Goal: Transaction & Acquisition: Book appointment/travel/reservation

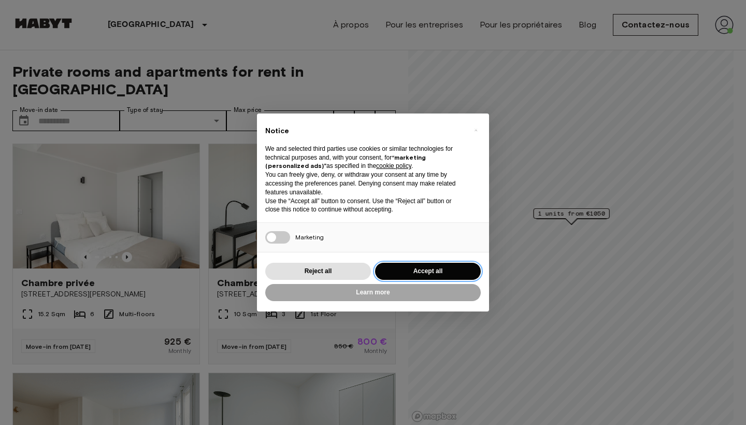
click at [427, 272] on button "Accept all" at bounding box center [428, 271] width 106 height 17
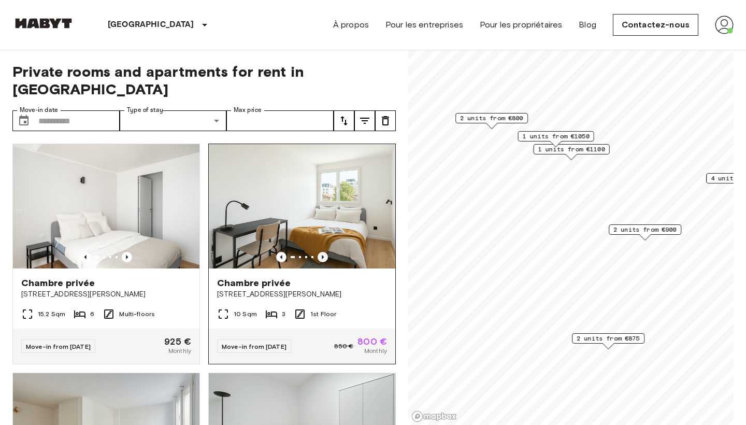
click at [324, 252] on icon "Previous image" at bounding box center [323, 257] width 10 height 10
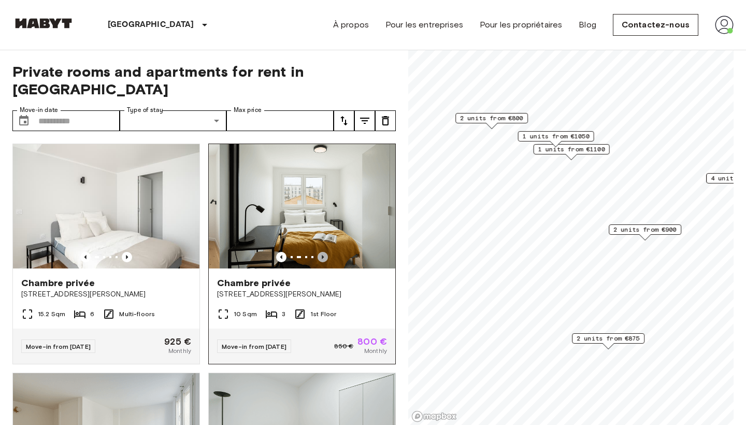
click at [324, 252] on icon "Previous image" at bounding box center [323, 257] width 10 height 10
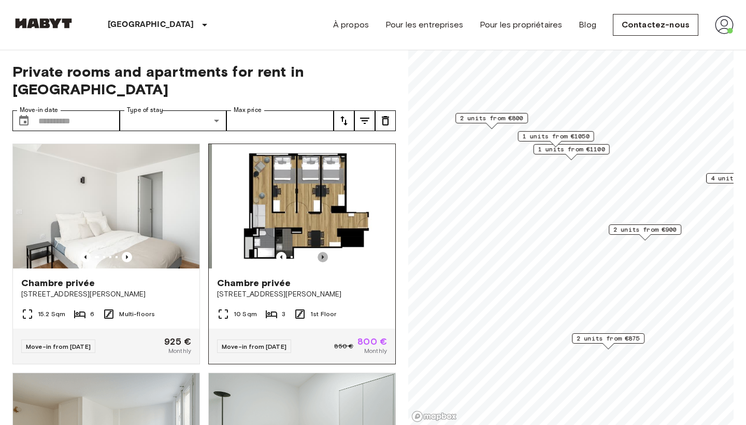
click at [324, 252] on icon "Previous image" at bounding box center [323, 257] width 10 height 10
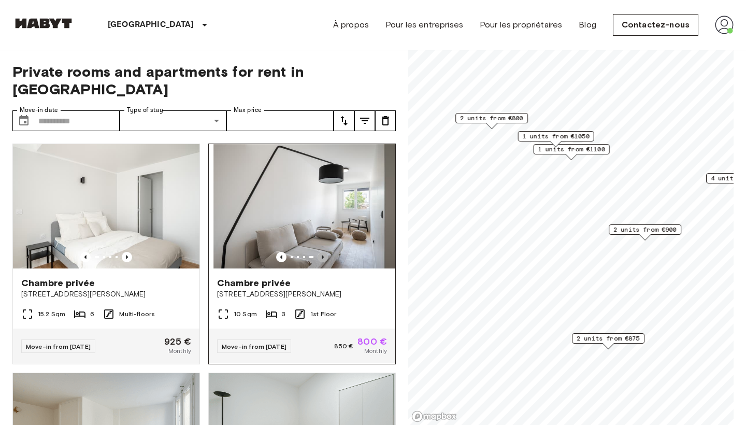
click at [324, 252] on icon "Previous image" at bounding box center [323, 257] width 10 height 10
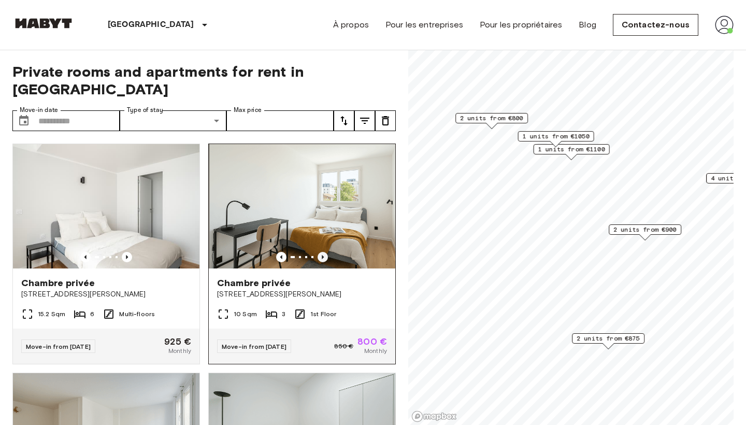
click at [324, 252] on icon "Previous image" at bounding box center [323, 257] width 10 height 10
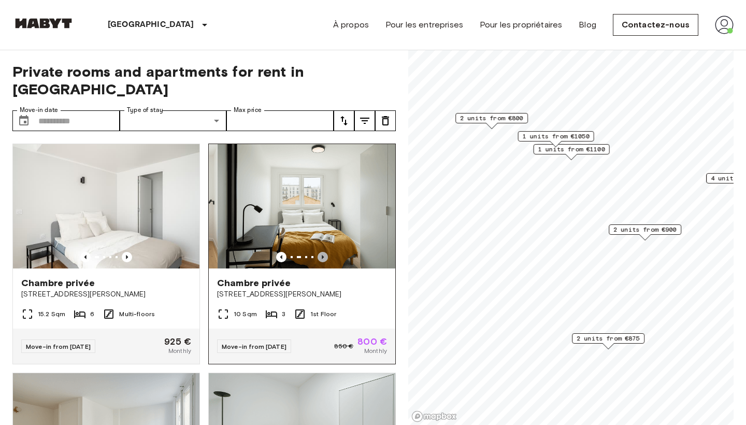
click at [325, 252] on icon "Previous image" at bounding box center [323, 257] width 10 height 10
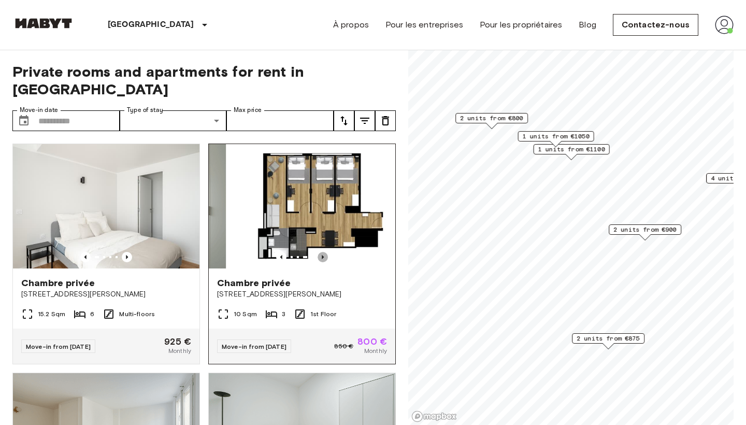
click at [325, 252] on icon "Previous image" at bounding box center [323, 257] width 10 height 10
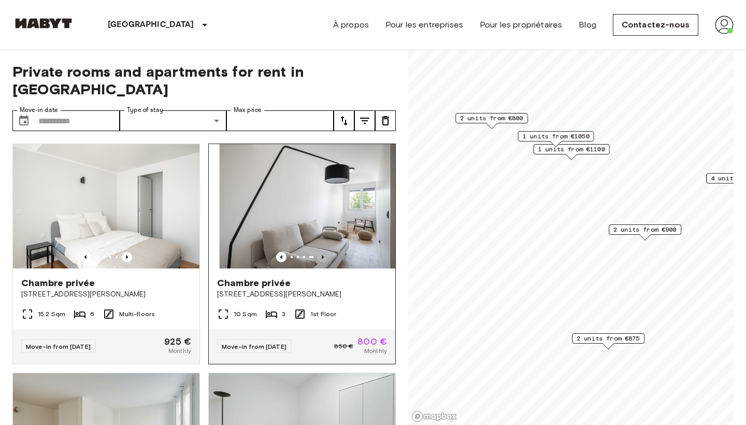
click at [325, 252] on icon "Previous image" at bounding box center [323, 257] width 10 height 10
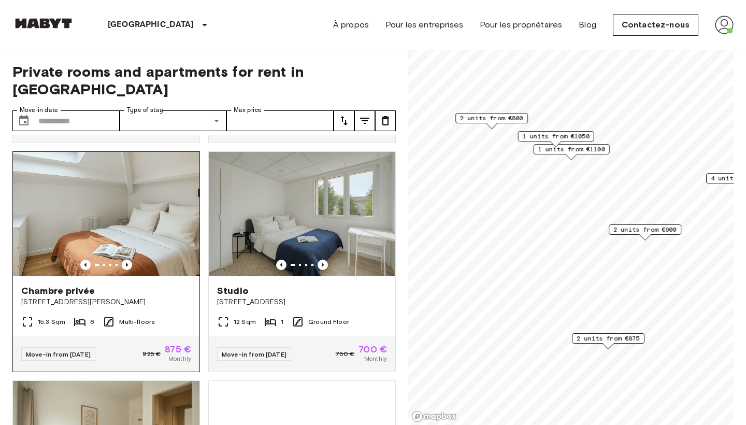
scroll to position [681, 0]
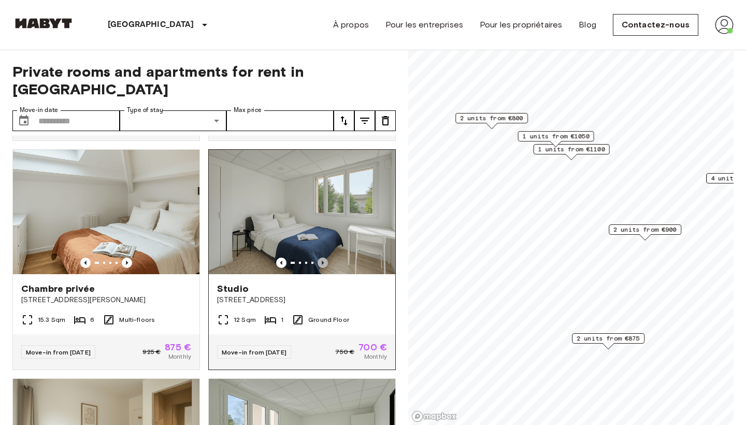
click at [320, 258] on icon "Previous image" at bounding box center [323, 263] width 10 height 10
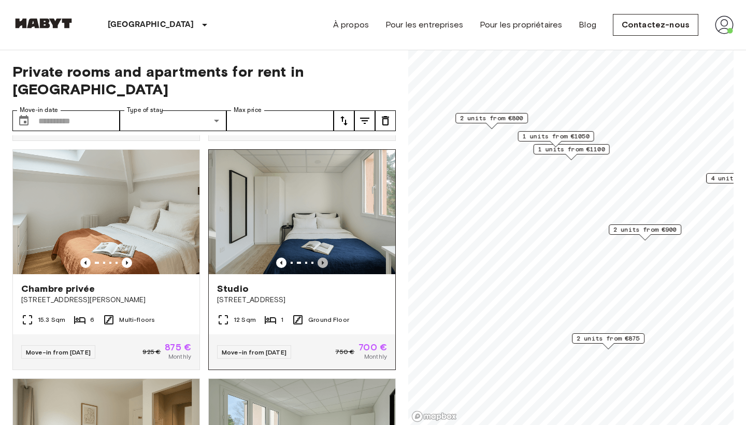
click at [320, 258] on icon "Previous image" at bounding box center [323, 263] width 10 height 10
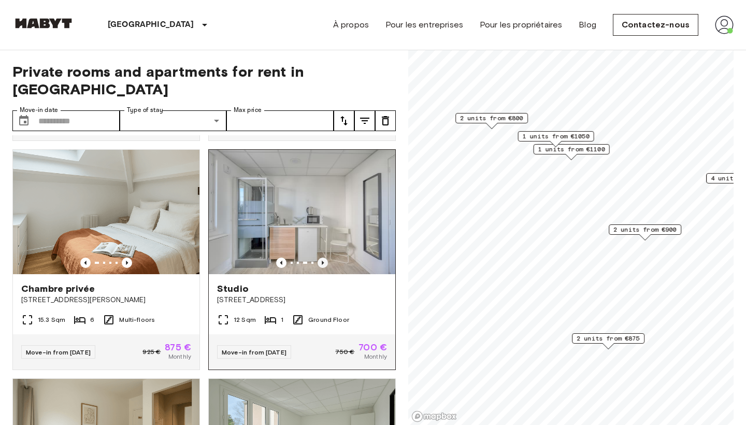
click at [320, 258] on icon "Previous image" at bounding box center [323, 263] width 10 height 10
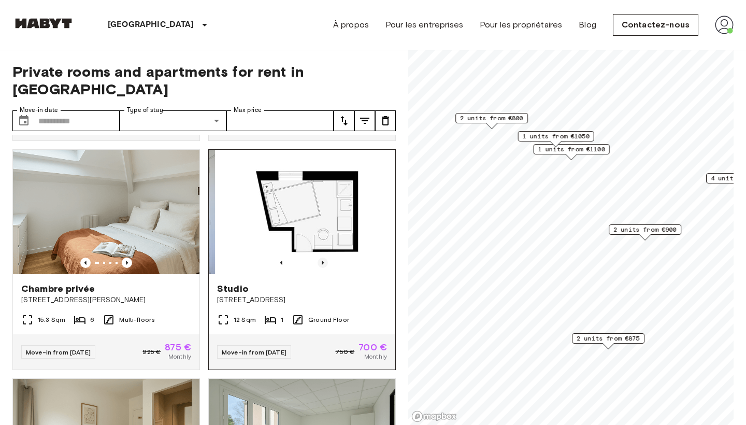
click at [320, 258] on icon "Previous image" at bounding box center [323, 263] width 10 height 10
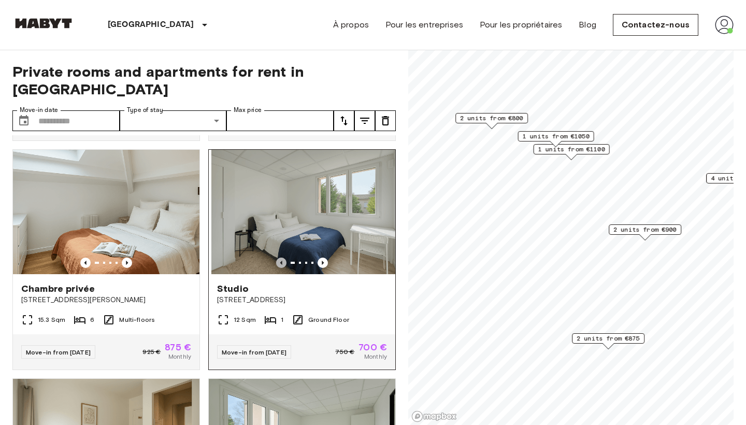
click at [281, 261] on icon "Previous image" at bounding box center [281, 263] width 2 height 4
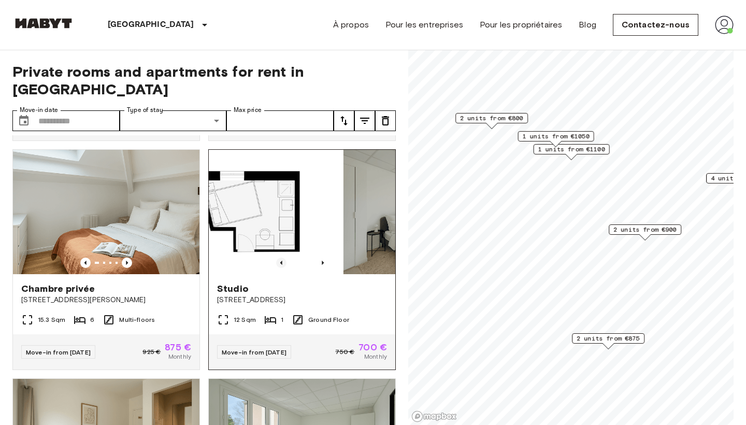
click at [281, 261] on icon "Previous image" at bounding box center [281, 263] width 2 height 4
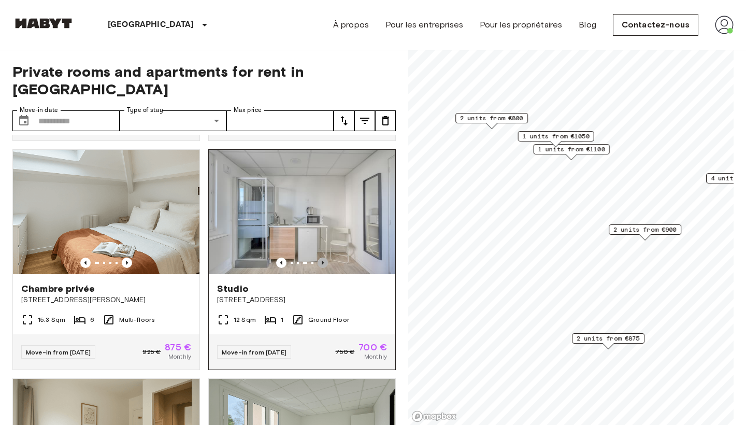
click at [323, 261] on icon "Previous image" at bounding box center [323, 263] width 2 height 4
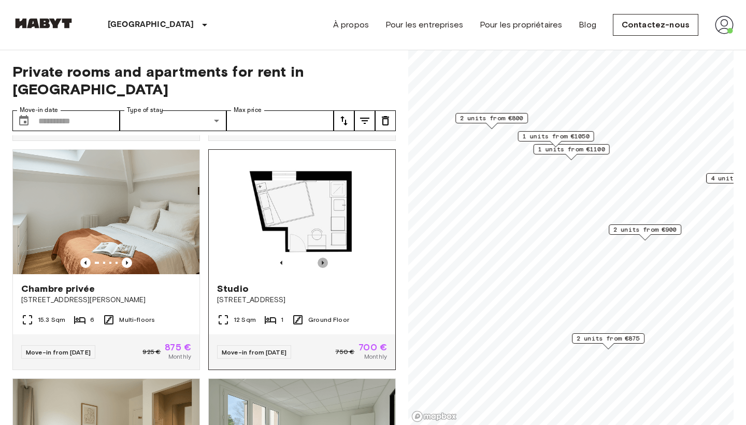
click at [323, 258] on icon "Previous image" at bounding box center [323, 263] width 10 height 10
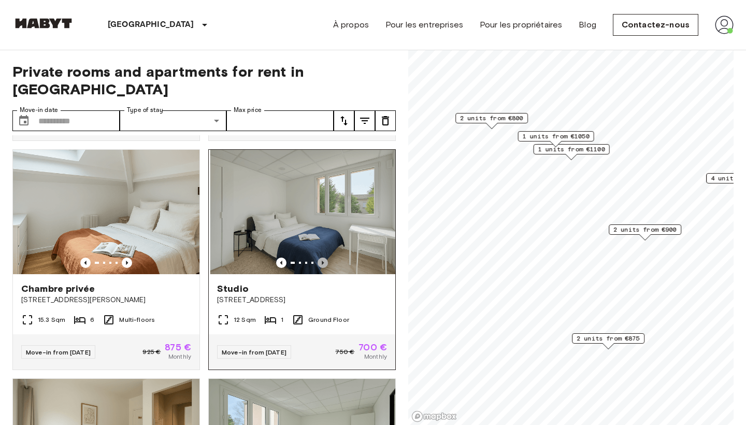
click at [323, 261] on icon "Previous image" at bounding box center [323, 263] width 2 height 4
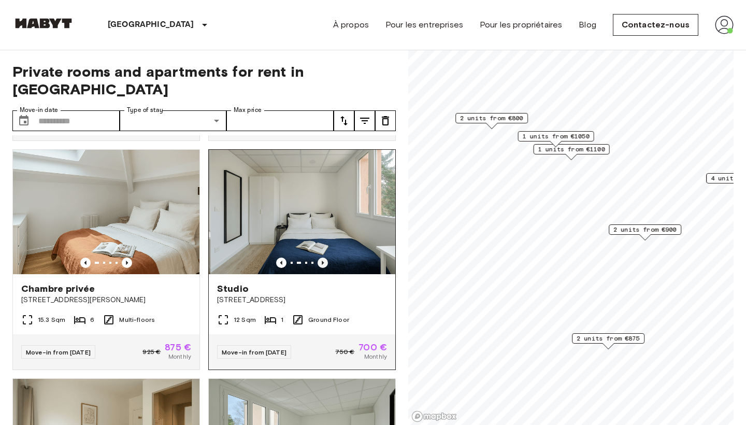
click at [322, 261] on icon "Previous image" at bounding box center [323, 263] width 2 height 4
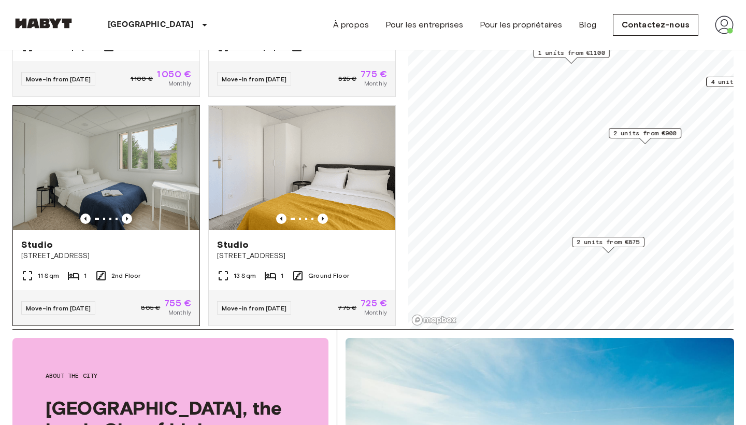
scroll to position [116, 0]
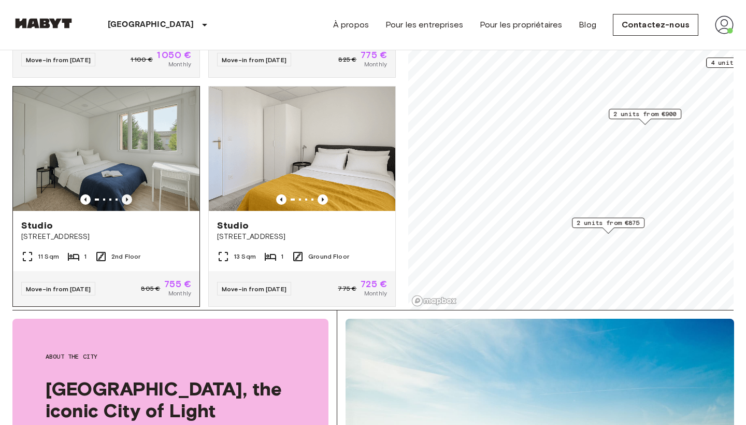
click at [125, 194] on icon "Previous image" at bounding box center [127, 199] width 10 height 10
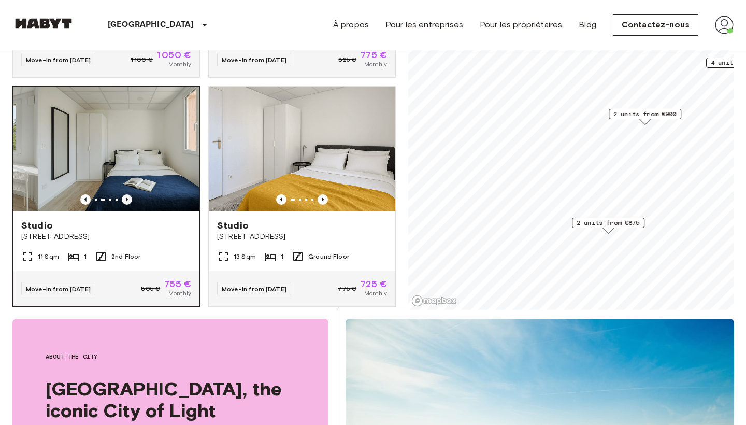
click at [125, 194] on icon "Previous image" at bounding box center [127, 199] width 10 height 10
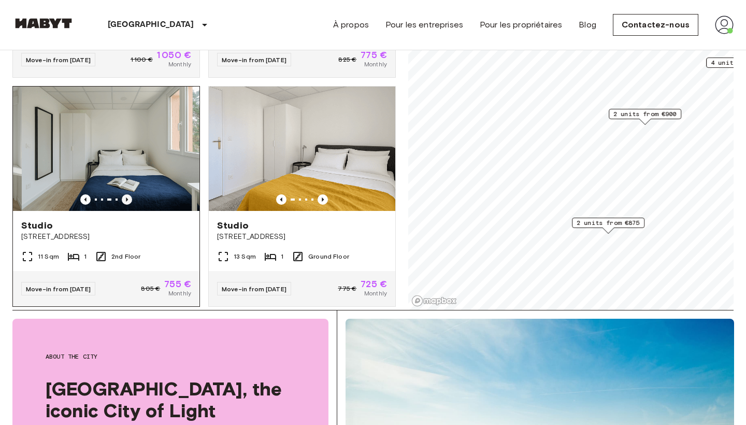
click at [125, 194] on icon "Previous image" at bounding box center [127, 199] width 10 height 10
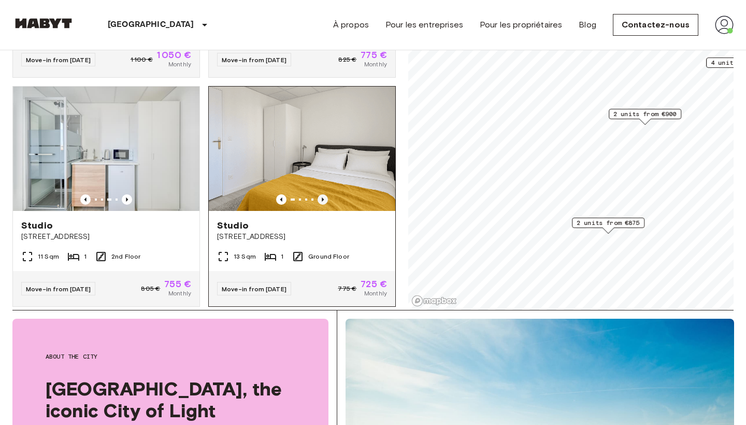
click at [324, 194] on icon "Previous image" at bounding box center [323, 199] width 10 height 10
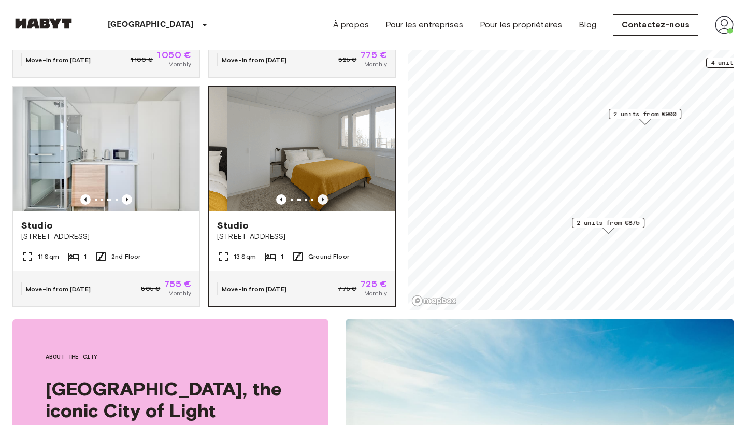
click at [324, 194] on icon "Previous image" at bounding box center [323, 199] width 10 height 10
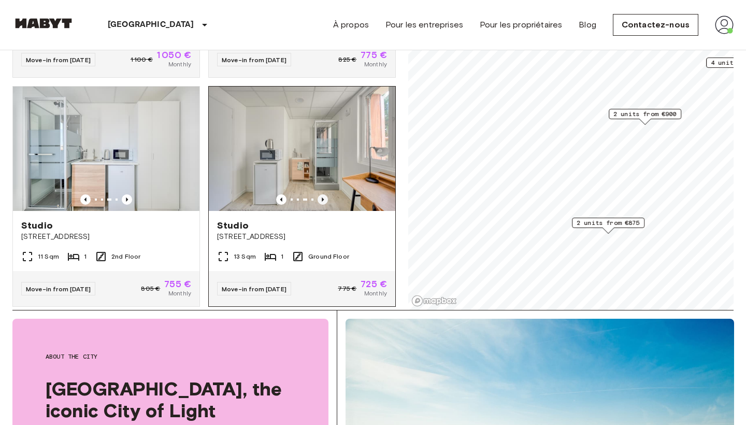
click at [322, 197] on icon "Previous image" at bounding box center [323, 199] width 2 height 4
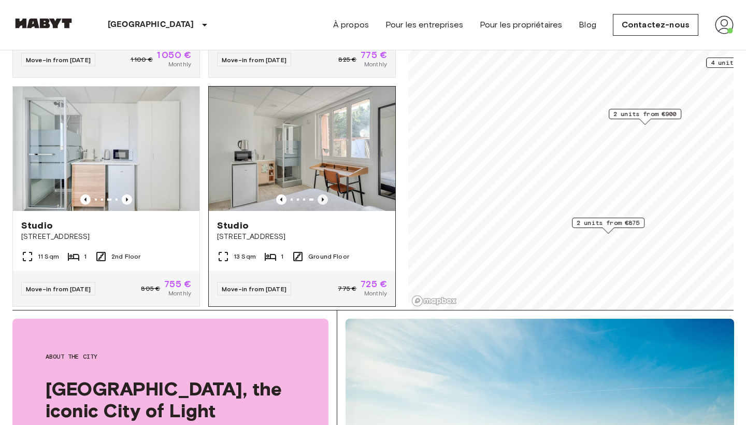
click at [322, 197] on icon "Previous image" at bounding box center [323, 199] width 2 height 4
